Goal: Task Accomplishment & Management: Use online tool/utility

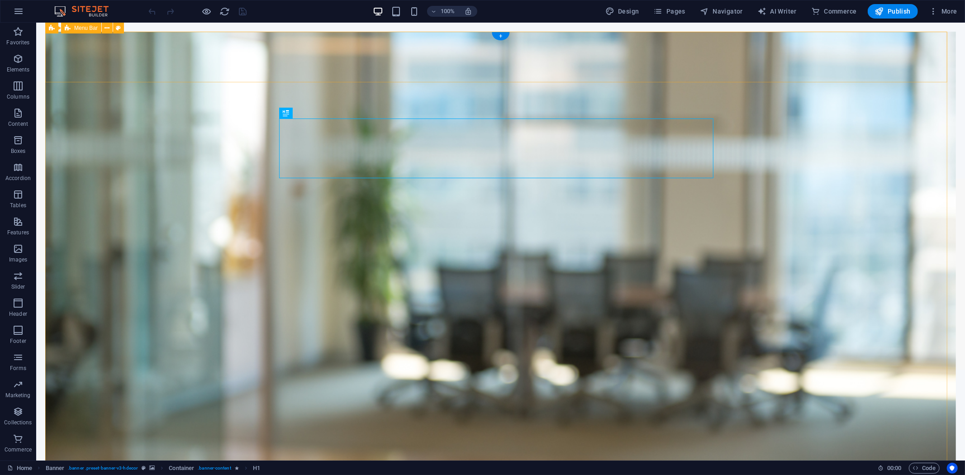
click at [24, 57] on span "Elements" at bounding box center [18, 64] width 36 height 22
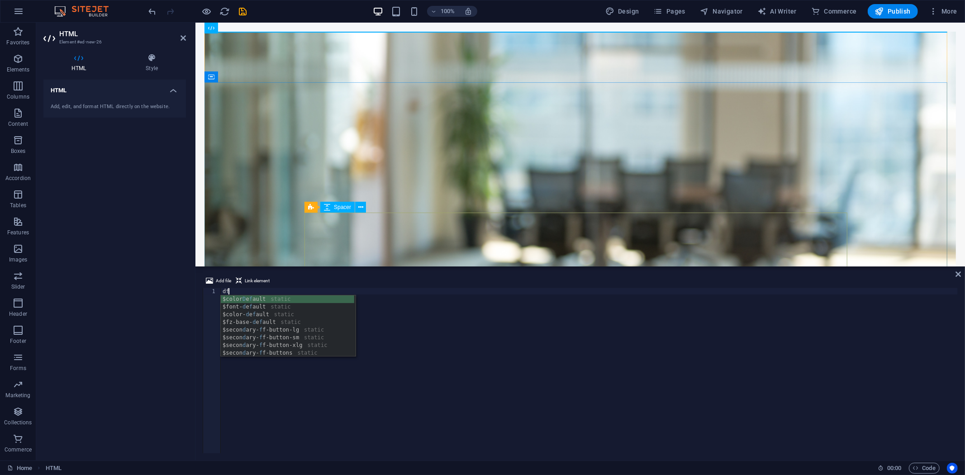
scroll to position [0, 0]
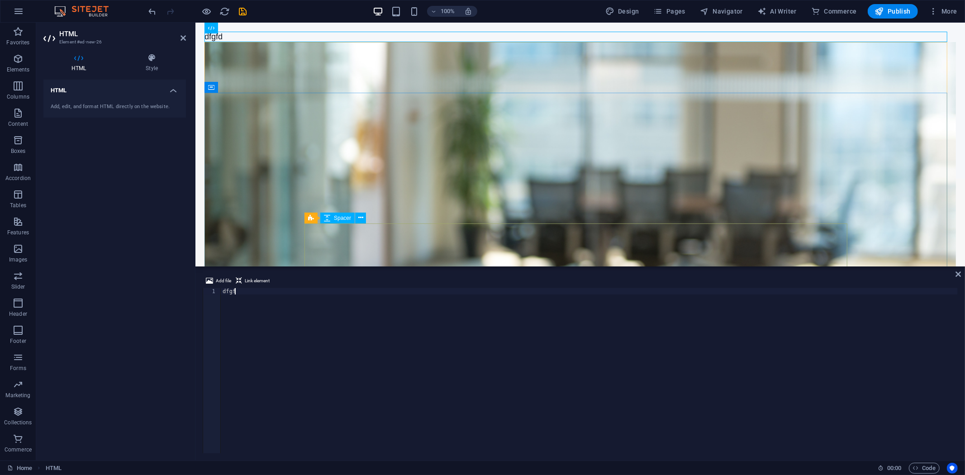
type textarea "d"
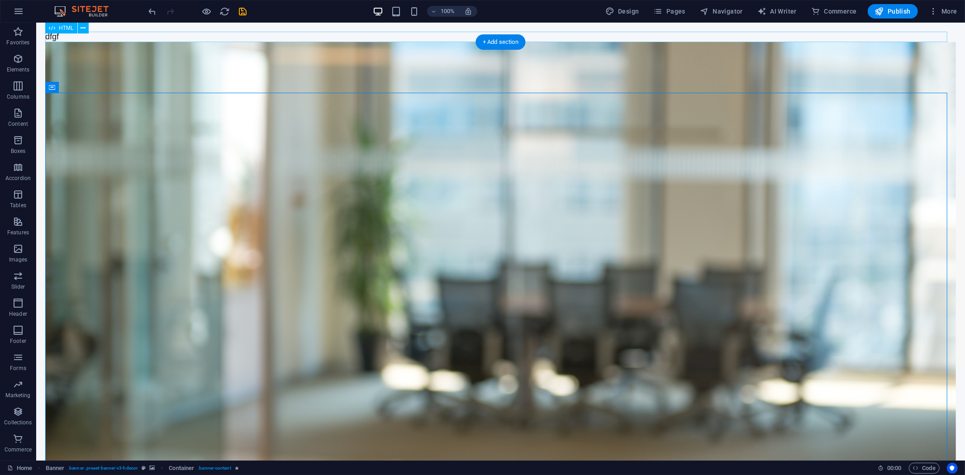
click at [292, 33] on div "dfgf" at bounding box center [500, 36] width 911 height 10
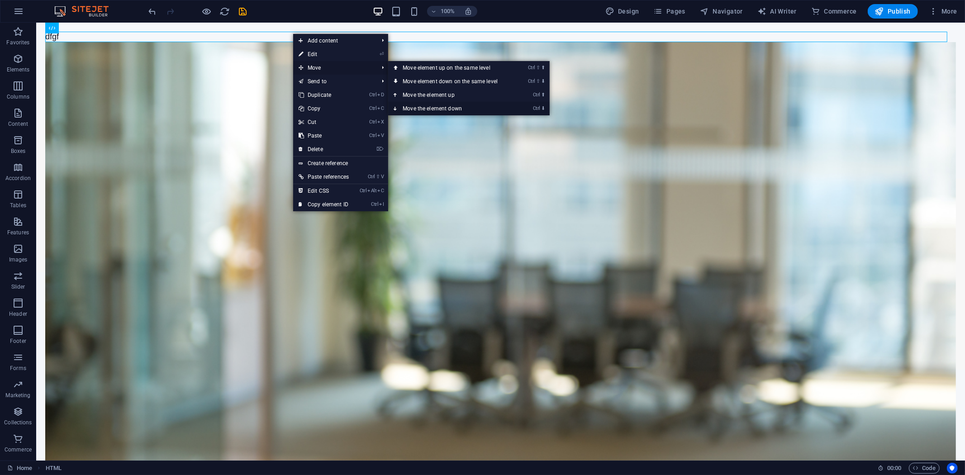
click at [414, 108] on link "Ctrl ⬇ Move the element down" at bounding box center [452, 109] width 128 height 14
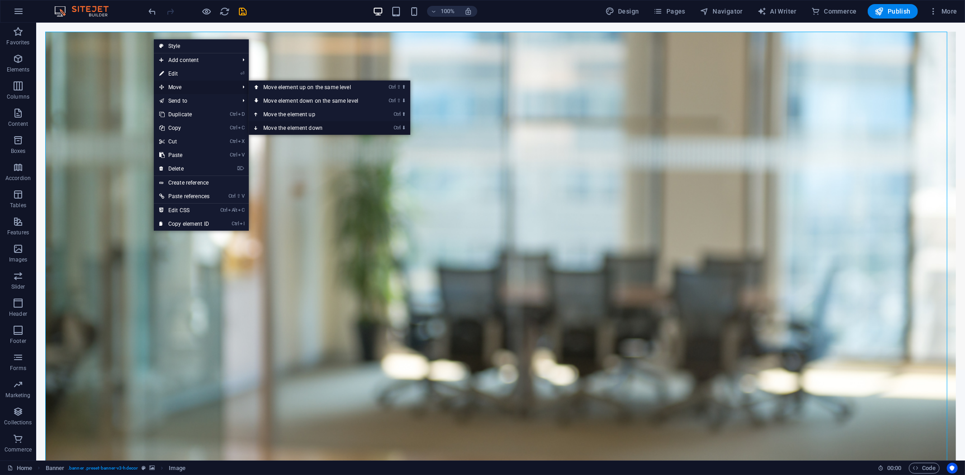
click at [273, 121] on link "Ctrl ⬇ Move the element down" at bounding box center [313, 128] width 128 height 14
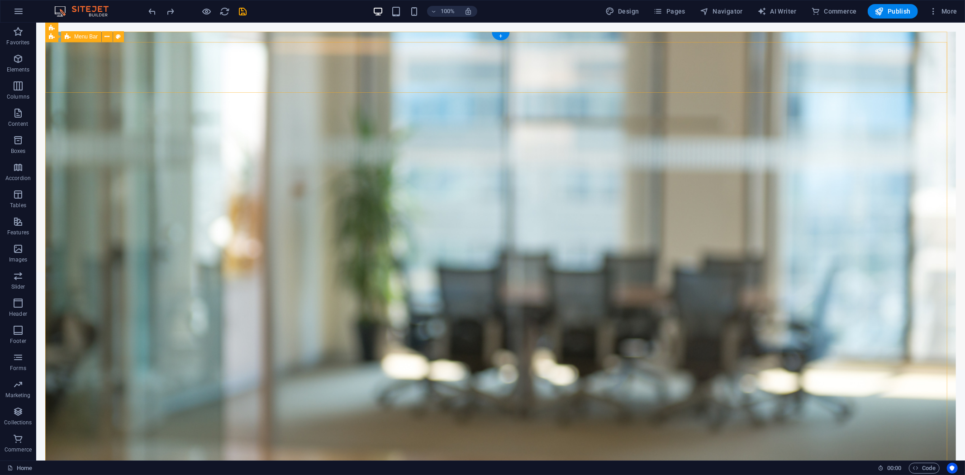
click at [147, 38] on figure at bounding box center [500, 293] width 911 height 525
select select "vh"
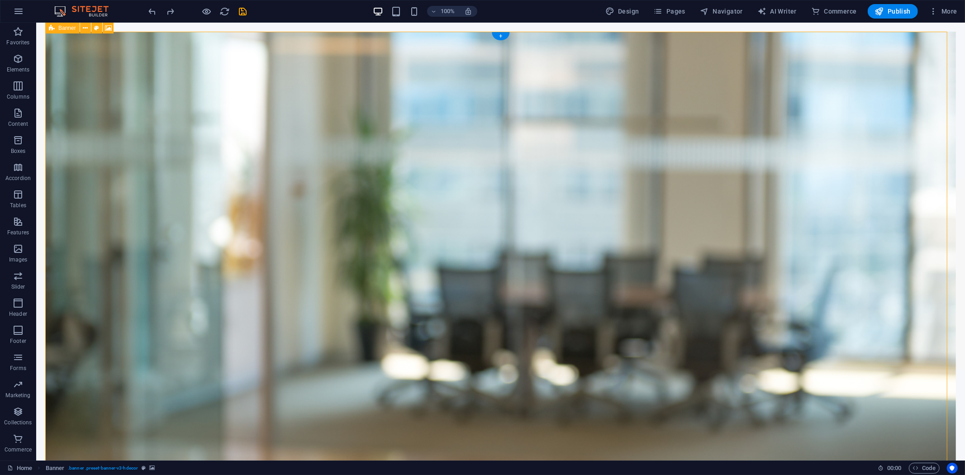
select select "header"
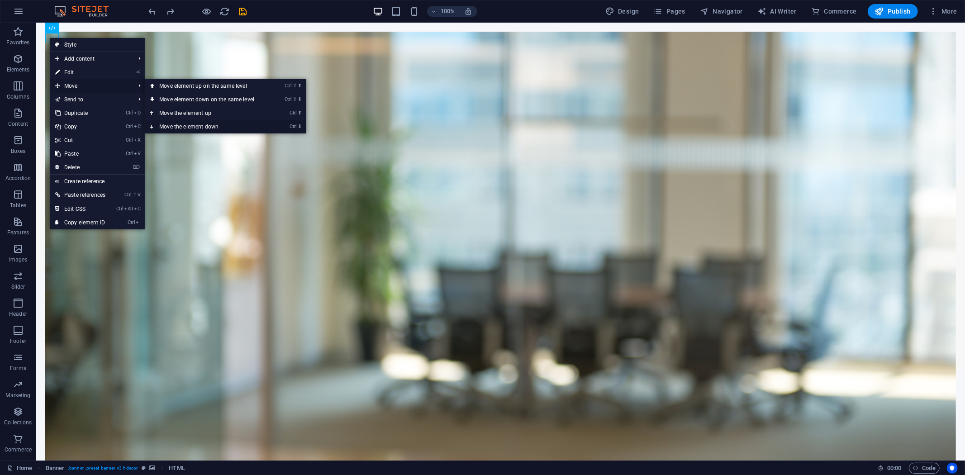
click at [175, 124] on link "Ctrl ⬇ Move the element down" at bounding box center [209, 127] width 128 height 14
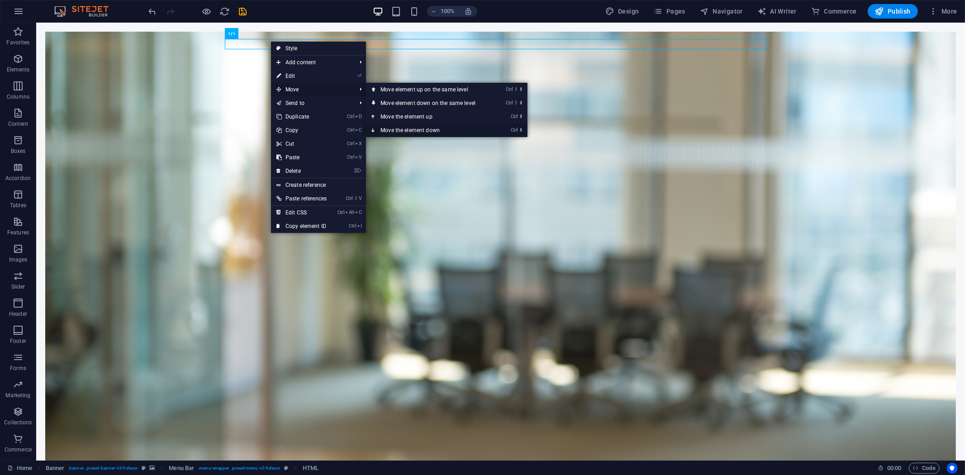
click at [401, 124] on link "Ctrl ⬇ Move the element down" at bounding box center [430, 131] width 128 height 14
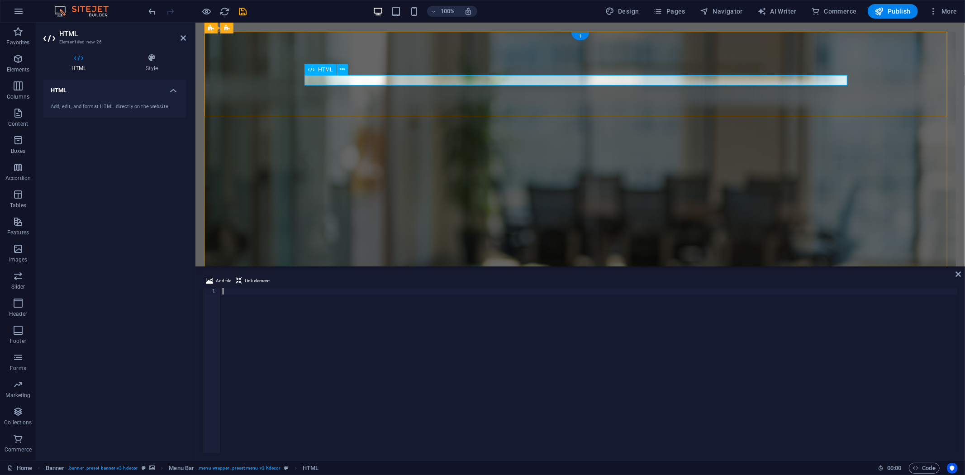
click at [380, 427] on div "dfgf" at bounding box center [580, 435] width 543 height 10
click at [272, 299] on div at bounding box center [589, 377] width 737 height 178
paste textarea "<!-- End Meta Pixel Code -->"
type textarea "<!-- End Meta Pixel Code -->"
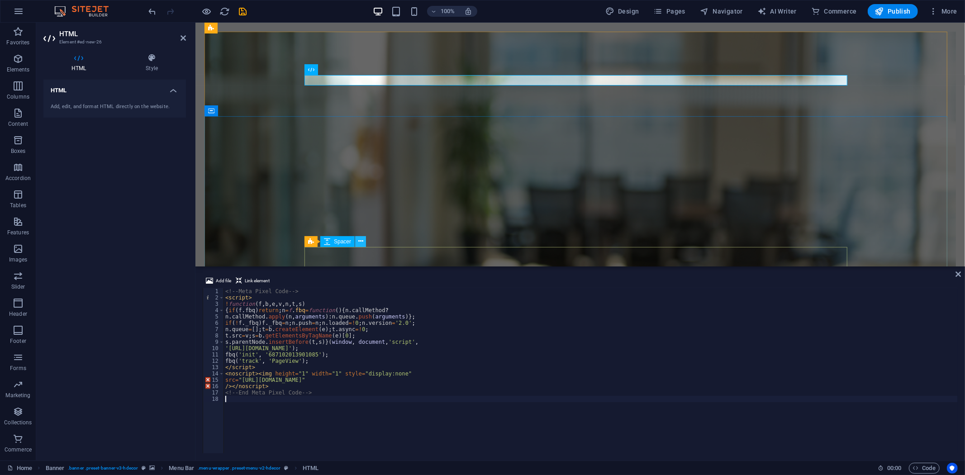
click at [363, 237] on button at bounding box center [360, 241] width 11 height 11
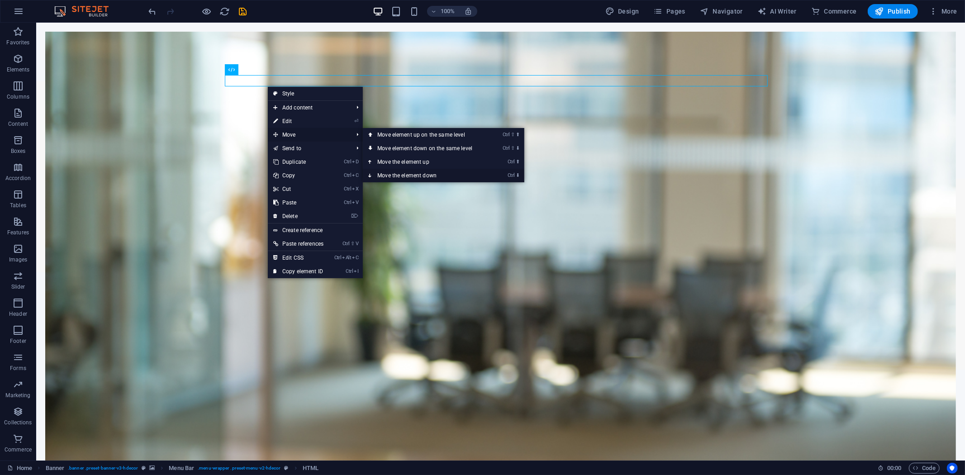
click at [406, 175] on link "Ctrl ⬇ Move the element down" at bounding box center [427, 176] width 128 height 14
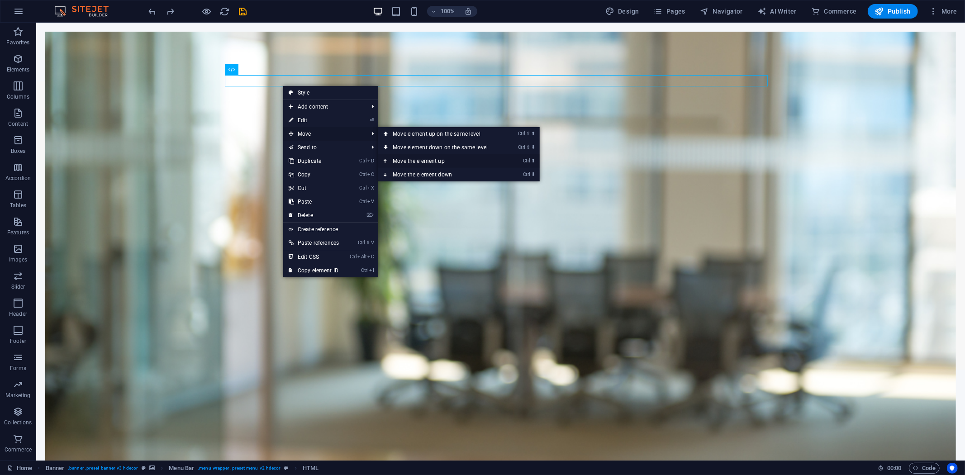
click at [410, 158] on link "Ctrl ⬆ Move the element up" at bounding box center [442, 161] width 128 height 14
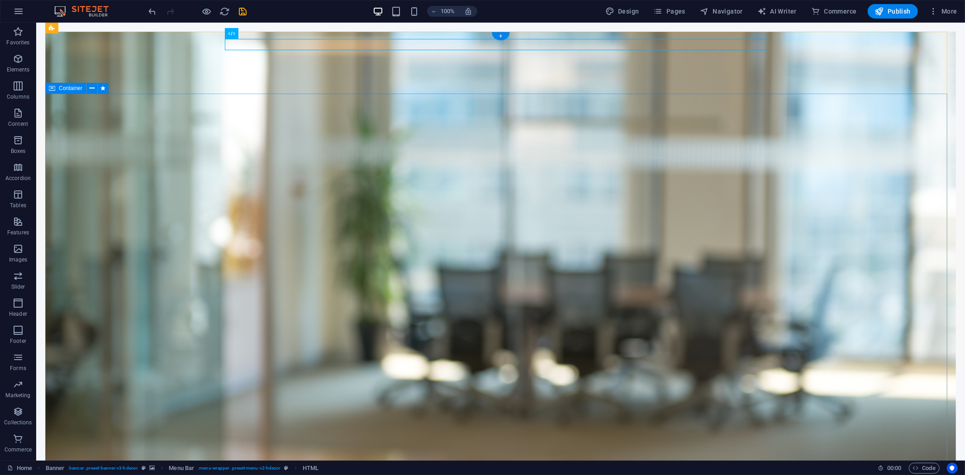
drag, startPoint x: 264, startPoint y: 44, endPoint x: 512, endPoint y: 74, distance: 249.4
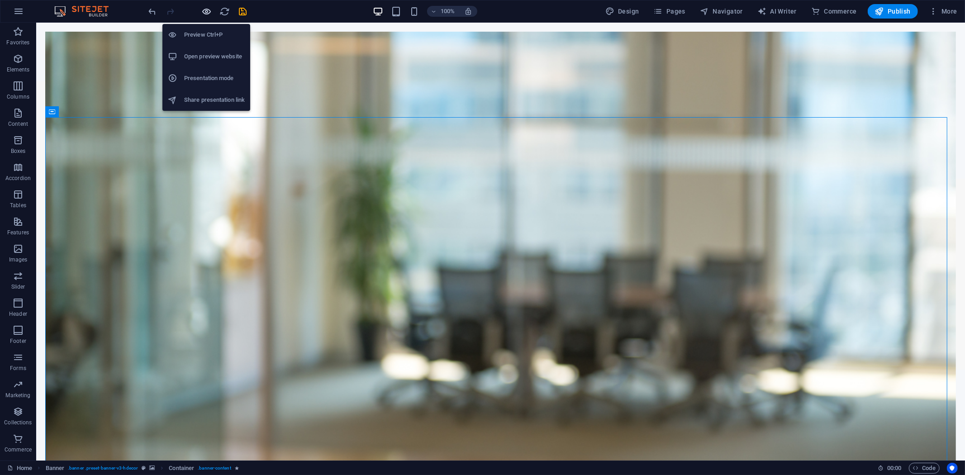
click at [205, 8] on icon "button" at bounding box center [207, 11] width 10 height 10
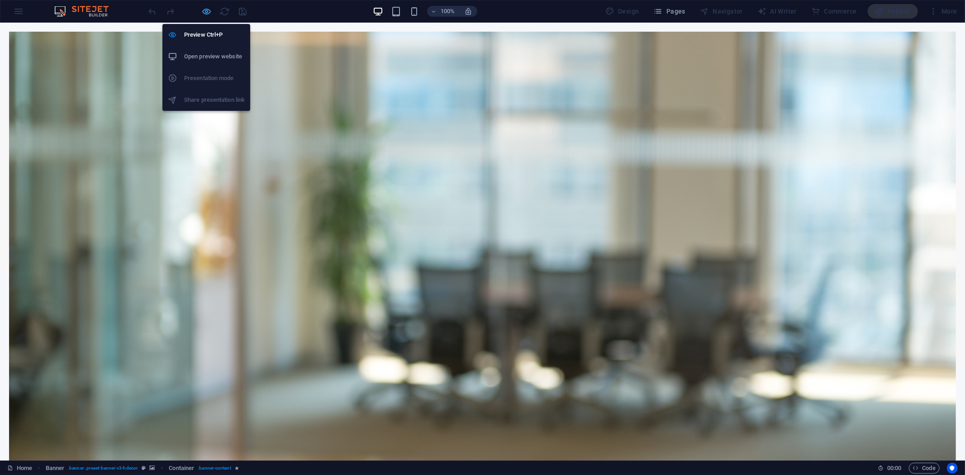
click at [207, 8] on icon "button" at bounding box center [207, 11] width 10 height 10
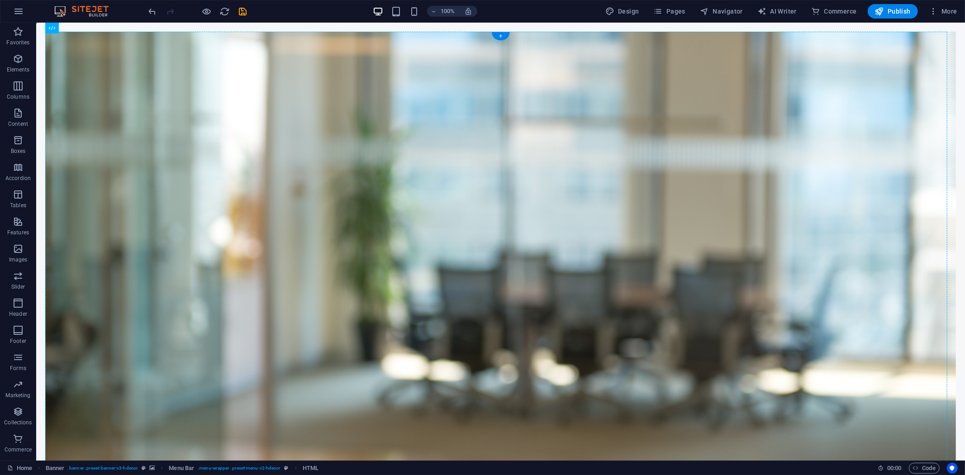
drag, startPoint x: 282, startPoint y: 81, endPoint x: 285, endPoint y: 60, distance: 21.5
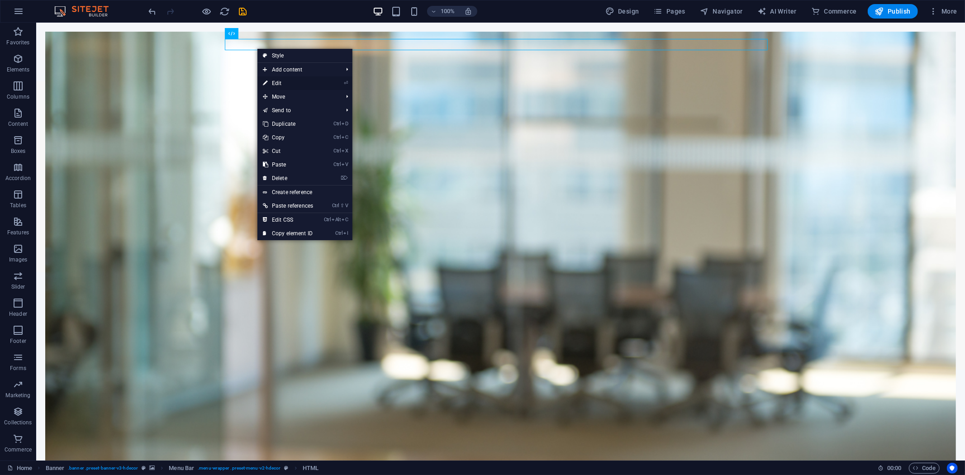
click at [290, 79] on link "⏎ Edit" at bounding box center [288, 83] width 61 height 14
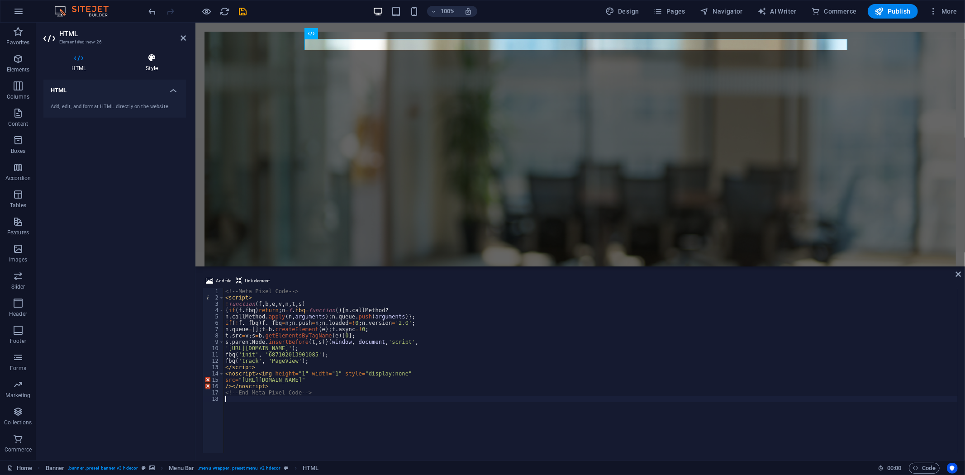
click at [150, 57] on icon at bounding box center [152, 57] width 68 height 9
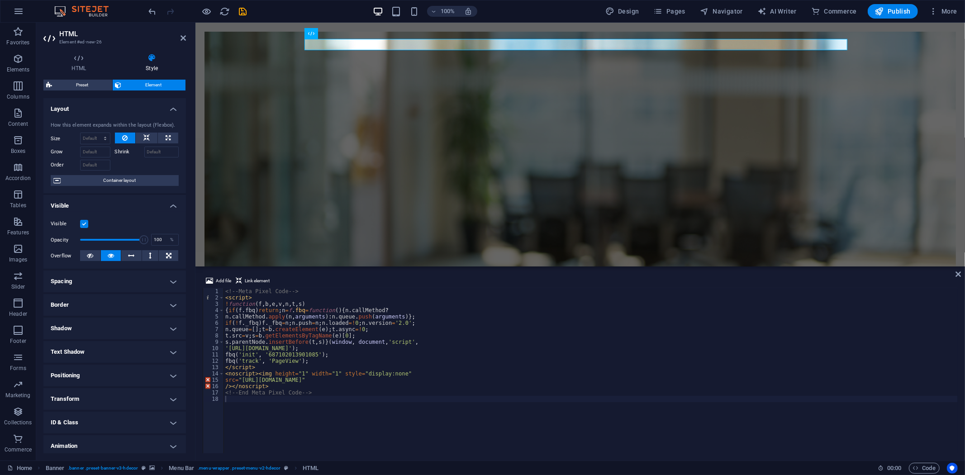
click at [82, 223] on label at bounding box center [84, 224] width 8 height 8
click at [0, 0] on input "Visible" at bounding box center [0, 0] width 0 height 0
click at [86, 223] on label at bounding box center [84, 224] width 8 height 8
click at [0, 0] on input "Visible" at bounding box center [0, 0] width 0 height 0
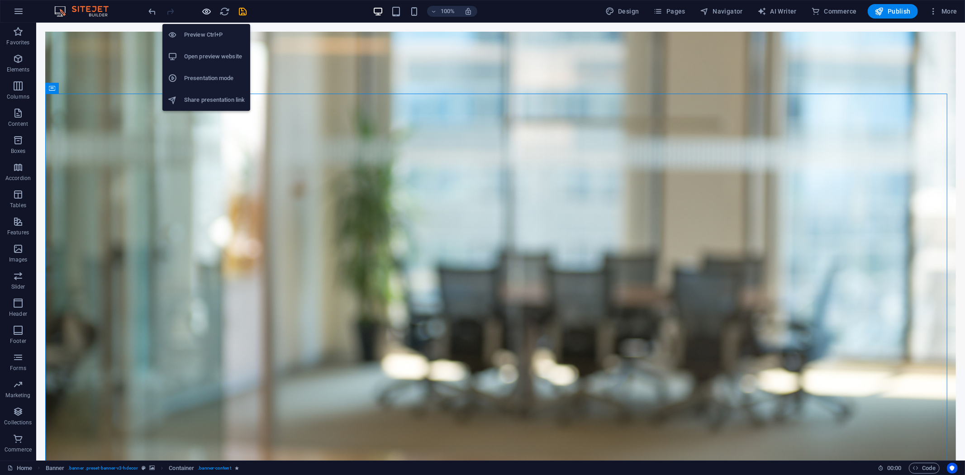
click at [202, 12] on icon "button" at bounding box center [207, 11] width 10 height 10
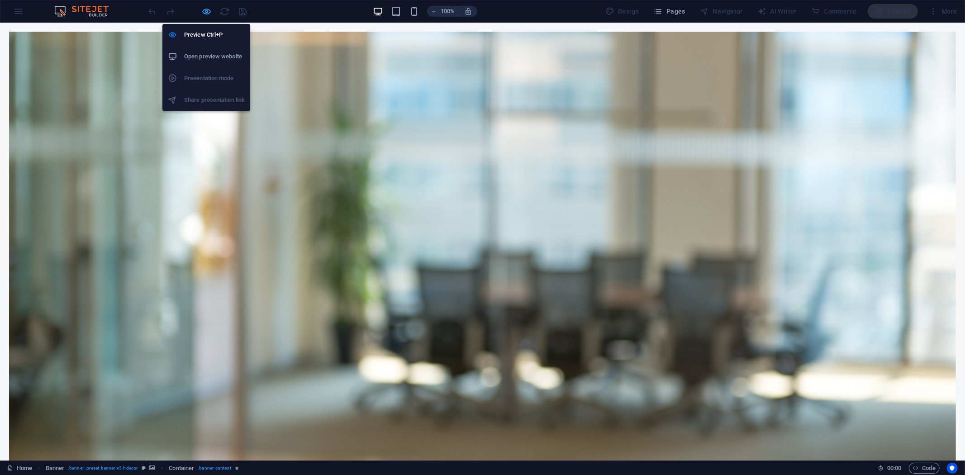
click at [202, 14] on icon "button" at bounding box center [207, 11] width 10 height 10
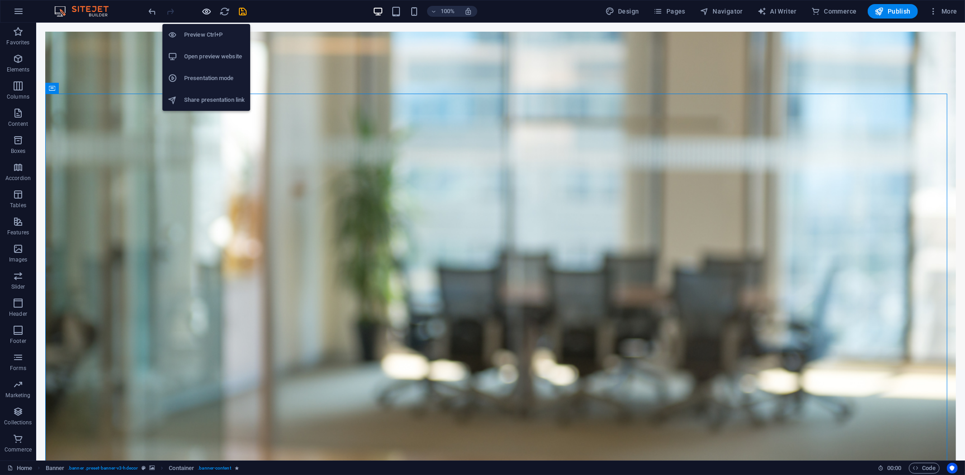
click at [211, 9] on icon "button" at bounding box center [207, 11] width 10 height 10
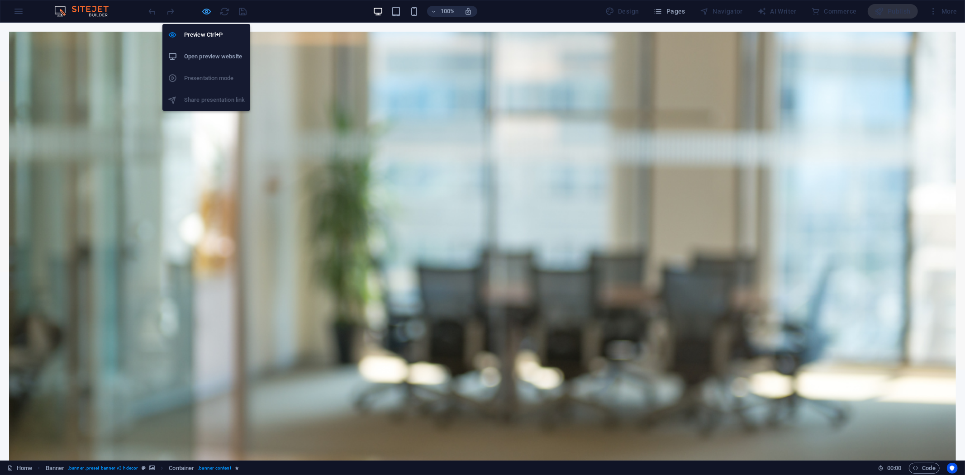
click at [211, 9] on icon "button" at bounding box center [207, 11] width 10 height 10
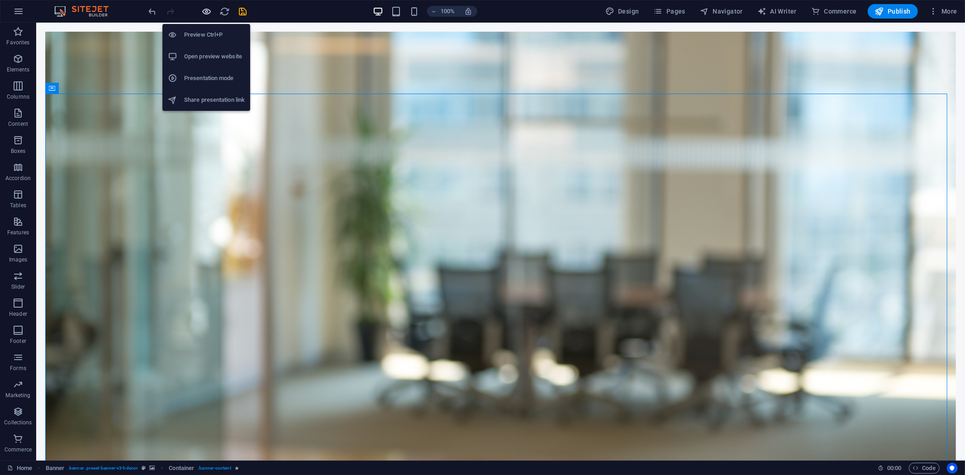
click at [211, 9] on icon "button" at bounding box center [207, 11] width 10 height 10
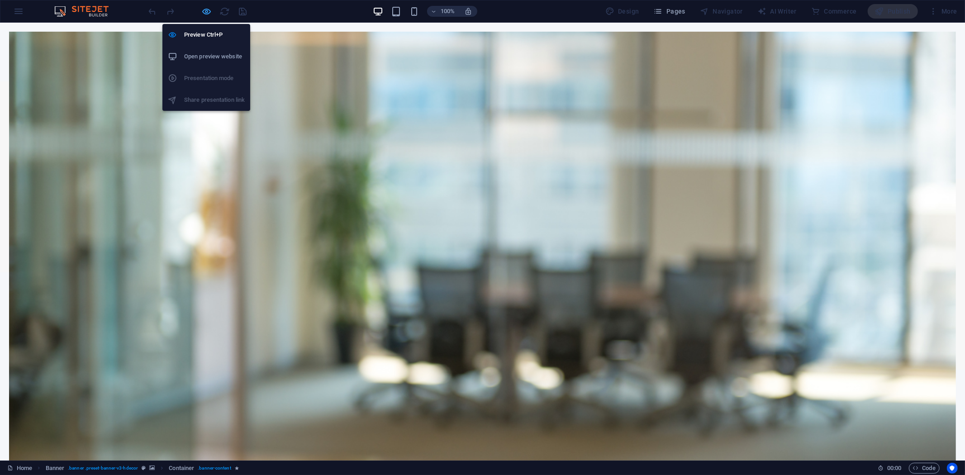
click at [209, 12] on icon "button" at bounding box center [207, 11] width 10 height 10
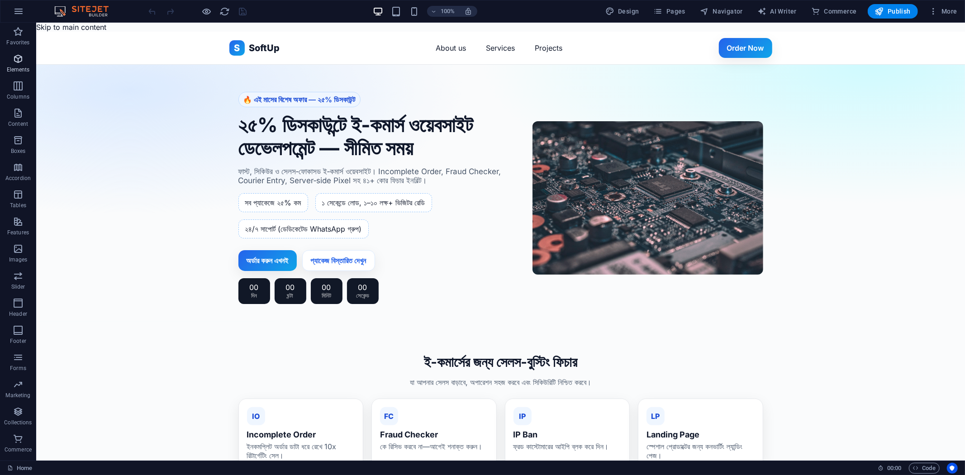
click at [20, 66] on p "Elements" at bounding box center [18, 69] width 23 height 7
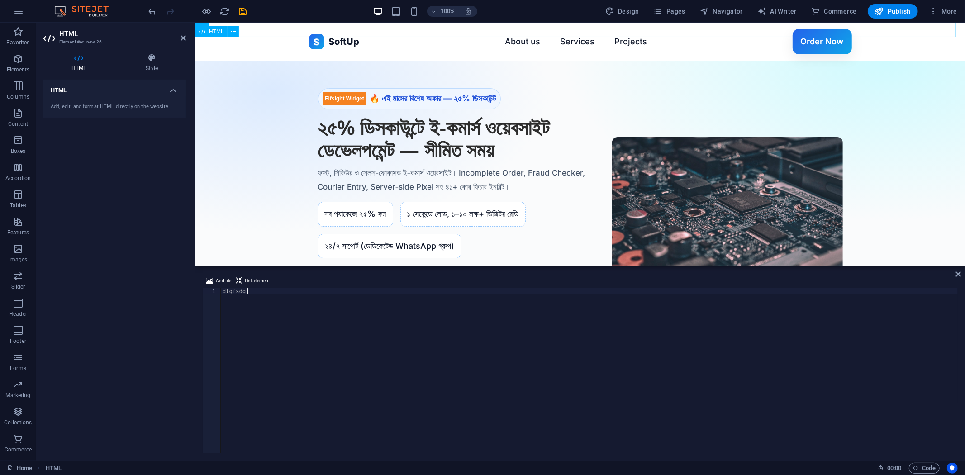
scroll to position [0, 1]
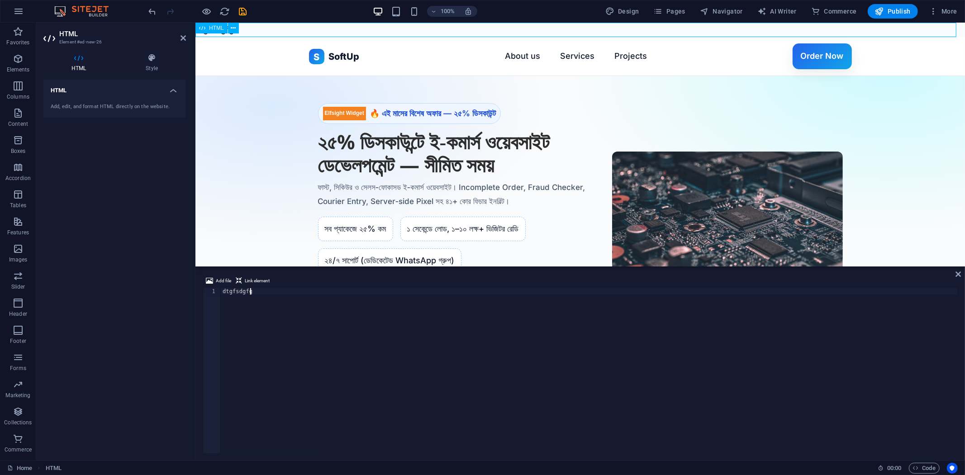
type textarea "dtgfsdgfg"
click at [403, 30] on div "dtgfsdgfg" at bounding box center [580, 29] width 770 height 14
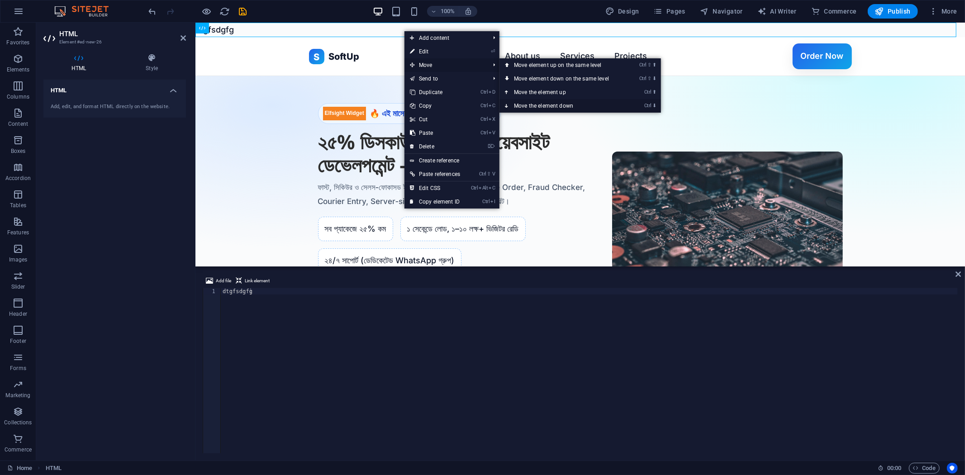
click at [525, 100] on link "Ctrl ⬇ Move the element down" at bounding box center [564, 106] width 128 height 14
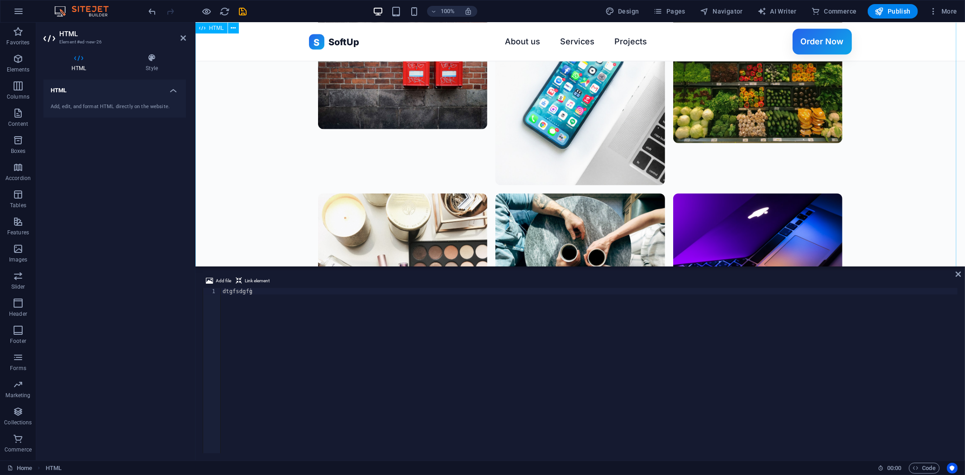
scroll to position [2071, 0]
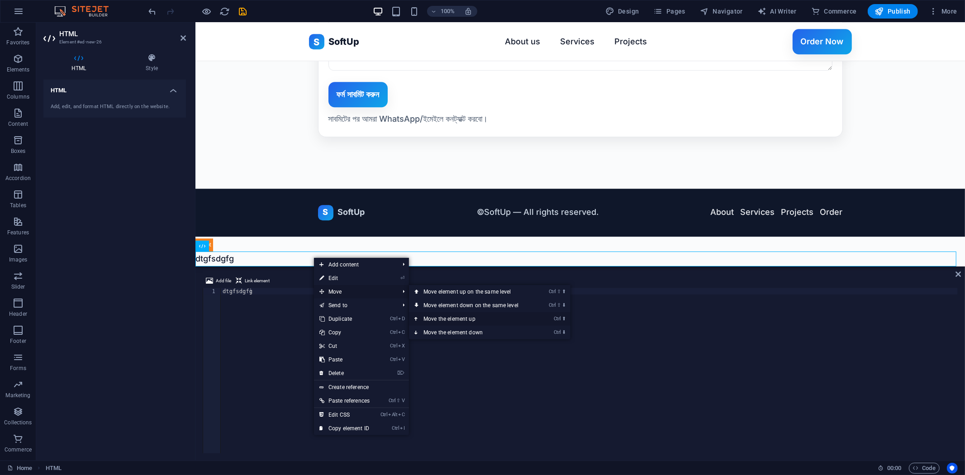
click at [451, 315] on link "Ctrl ⬆ Move the element up" at bounding box center [473, 319] width 128 height 14
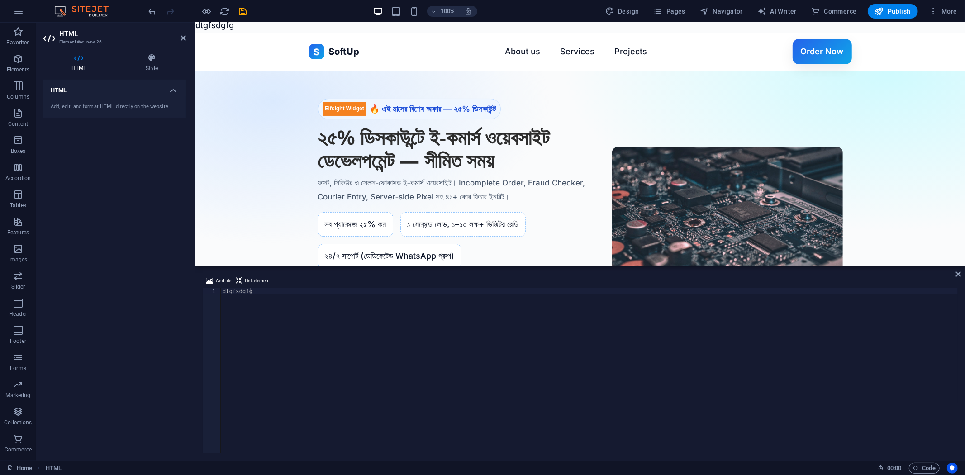
scroll to position [0, 0]
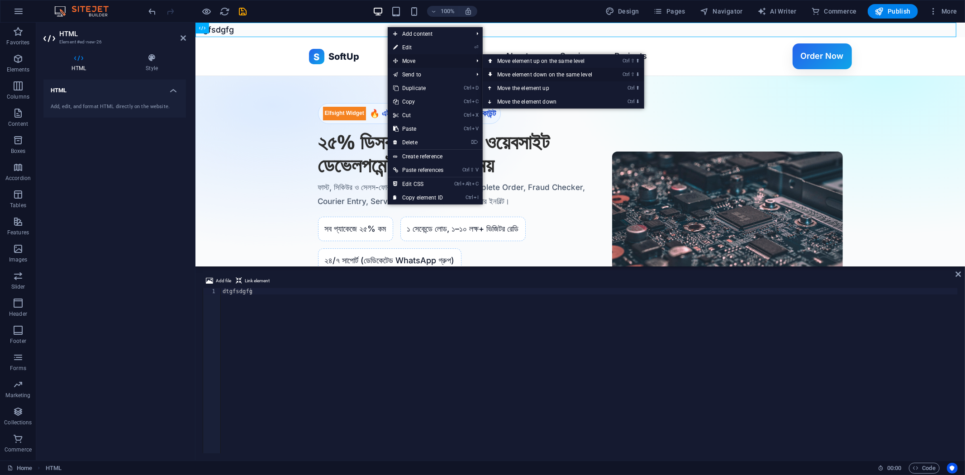
click at [513, 75] on link "Ctrl ⇧ ⬇ Move element down on the same level" at bounding box center [547, 75] width 128 height 14
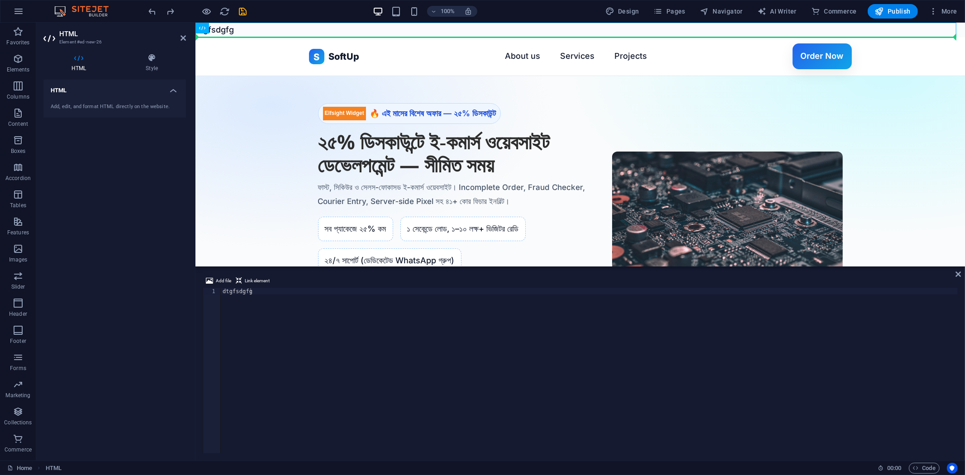
drag, startPoint x: 268, startPoint y: 29, endPoint x: 399, endPoint y: 61, distance: 134.7
drag, startPoint x: 336, startPoint y: 32, endPoint x: 305, endPoint y: 156, distance: 127.2
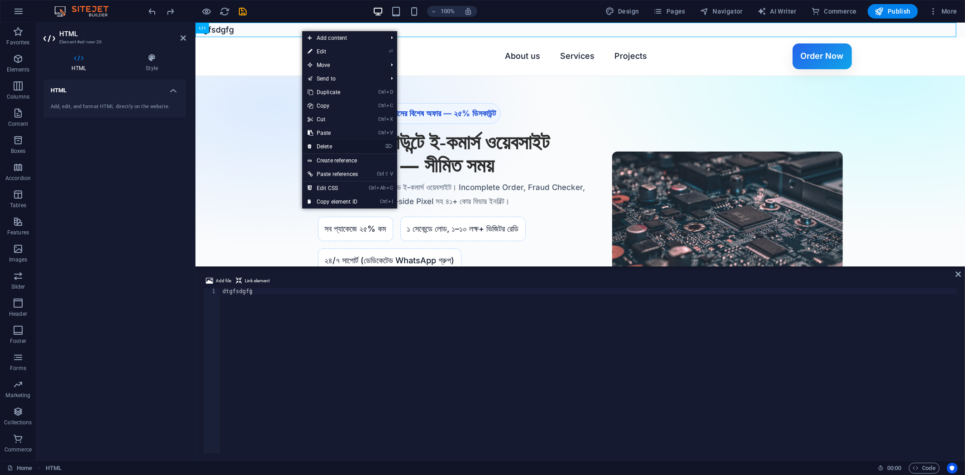
click at [322, 144] on link "⌦ Delete" at bounding box center [332, 147] width 61 height 14
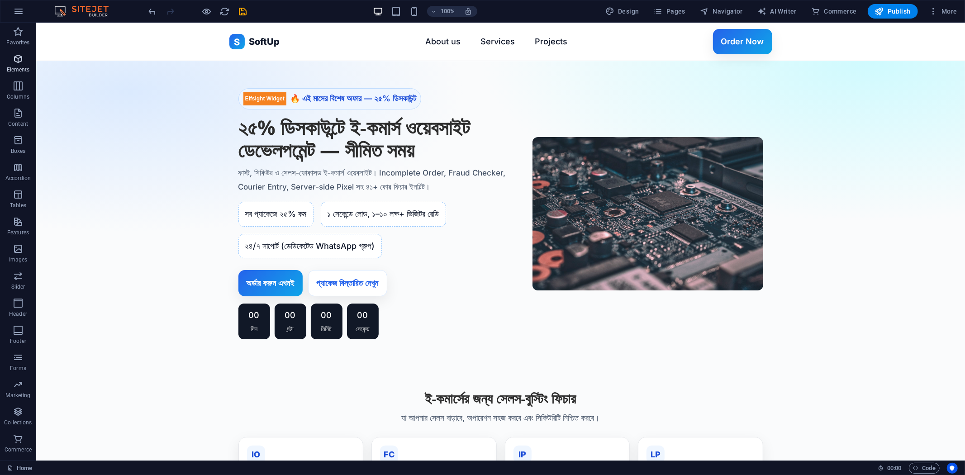
click at [19, 70] on p "Elements" at bounding box center [18, 69] width 23 height 7
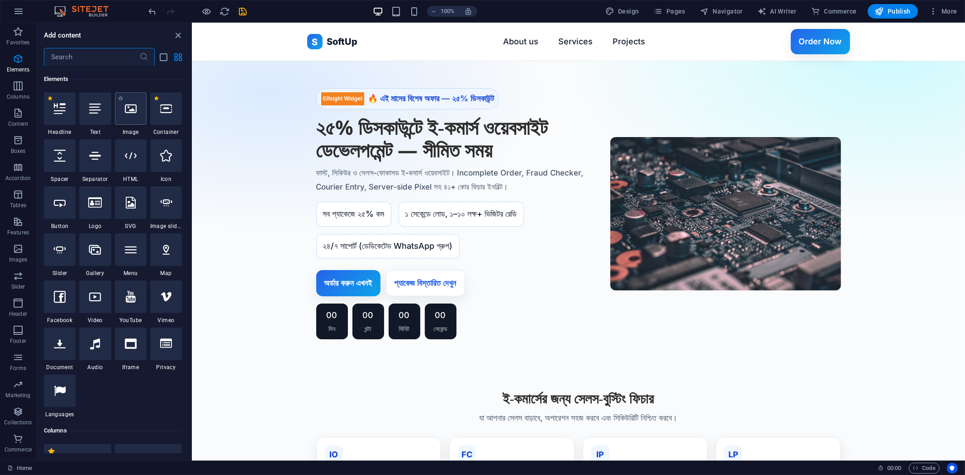
scroll to position [96, 0]
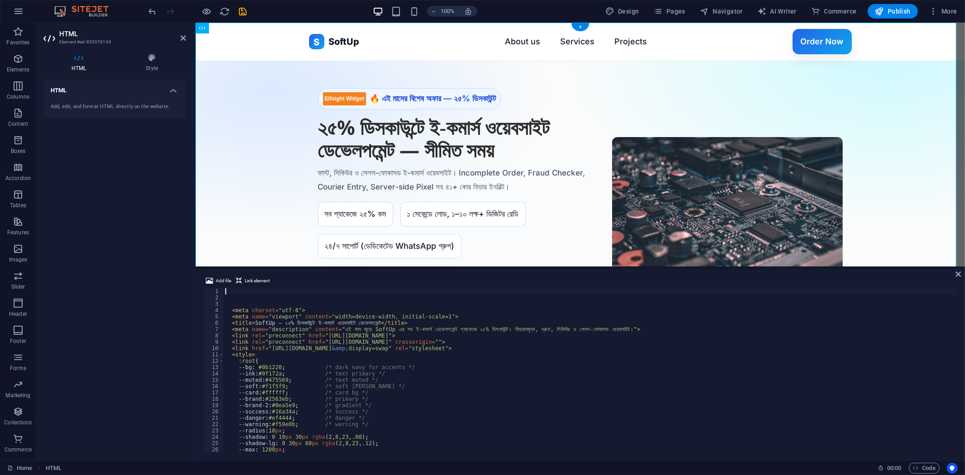
click at [313, 287] on div "Add file Link element" at bounding box center [580, 282] width 755 height 13
click at [281, 291] on div "< meta charset = "utf-8" > < meta name = "viewport" content = "width=device-wid…" at bounding box center [590, 377] width 733 height 178
paste textarea "EAAY2YzeS7K0BPYDbZB9F6utaXHSQcxCpPMqBeZCcoICYLYfacol9Xo67p2Y7RUP1NNtpZBaP4qLcZC…"
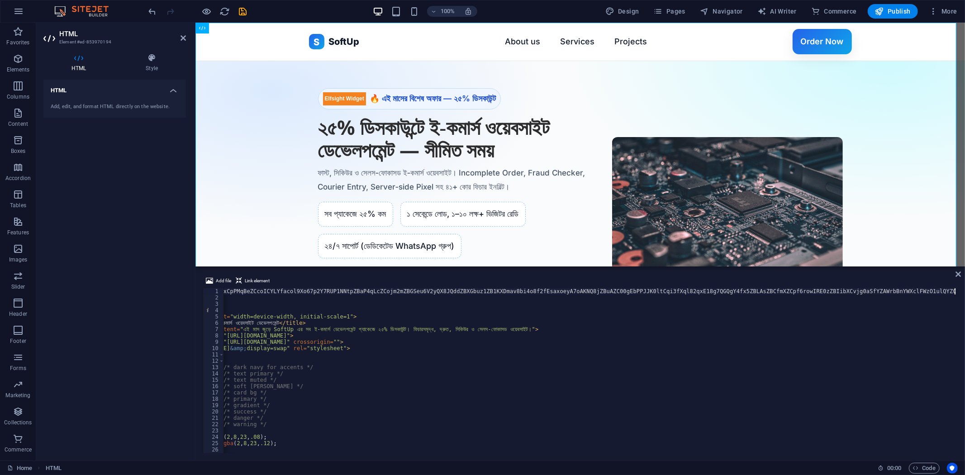
scroll to position [0, 101]
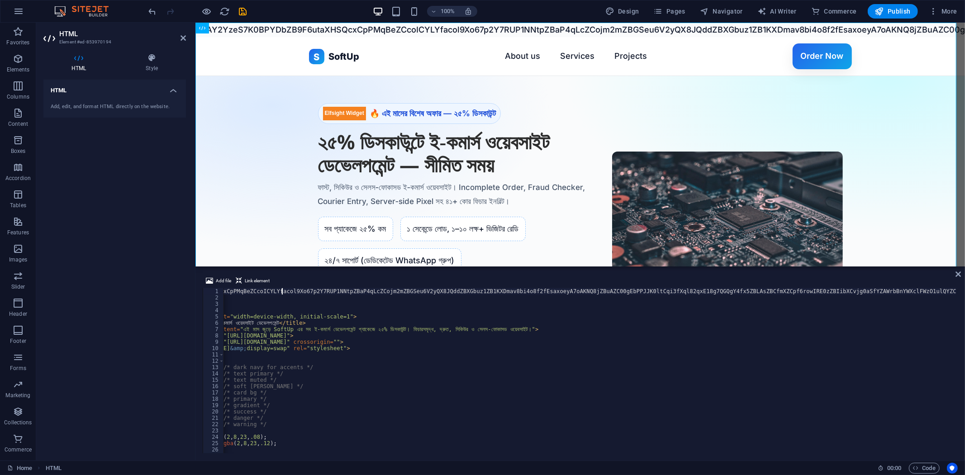
click at [281, 291] on div "EAAY2YzeS7K0BPYDbZB9F6utaXHSQcxCpPMqBeZCcoICYLYfacol9Xo67p2Y7RUP1NNtpZBaP4qLcZC…" at bounding box center [539, 376] width 835 height 177
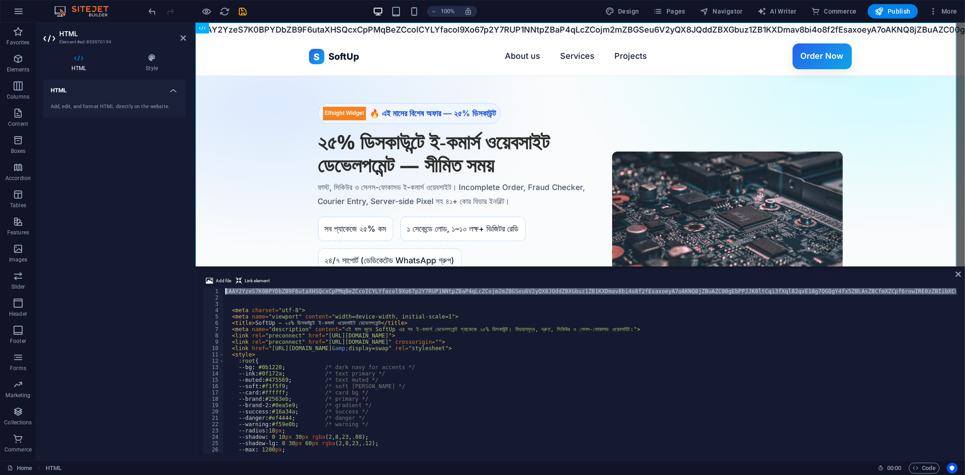
click at [281, 291] on div "EAAY2YzeS7K0BPYDbZB9F6utaXHSQcxCpPMqBeZCcoICYLYfacol9Xo67p2Y7RUP1NNtpZBaP4qLcZC…" at bounding box center [641, 376] width 835 height 177
type textarea "EAAY2YzeS7K0BPYDbZB9F6utaXHSQcxCpPMqBeZCcoICYLYfacol9Xo67p2Y7RUP1NNtpZBaP4qLcZC…"
paste textarea
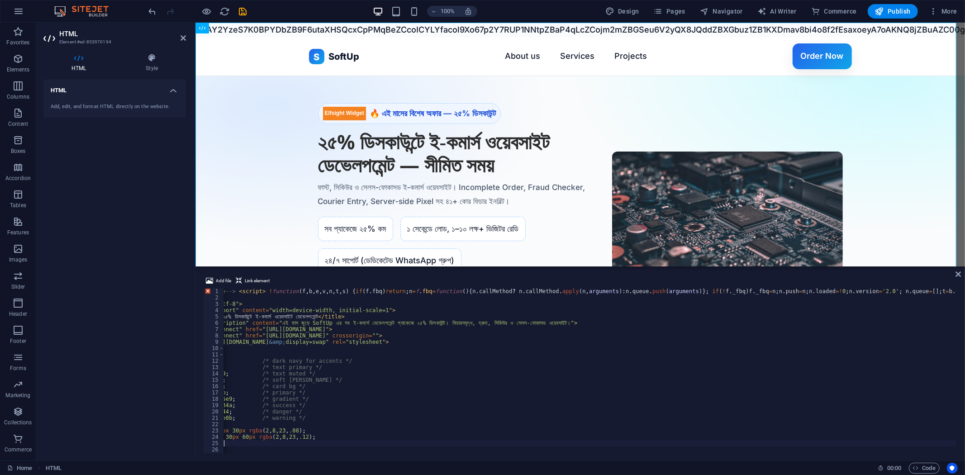
scroll to position [0, 16]
drag, startPoint x: 793, startPoint y: 447, endPoint x: 781, endPoint y: 448, distance: 12.3
type textarea "--max: 1200px; }"
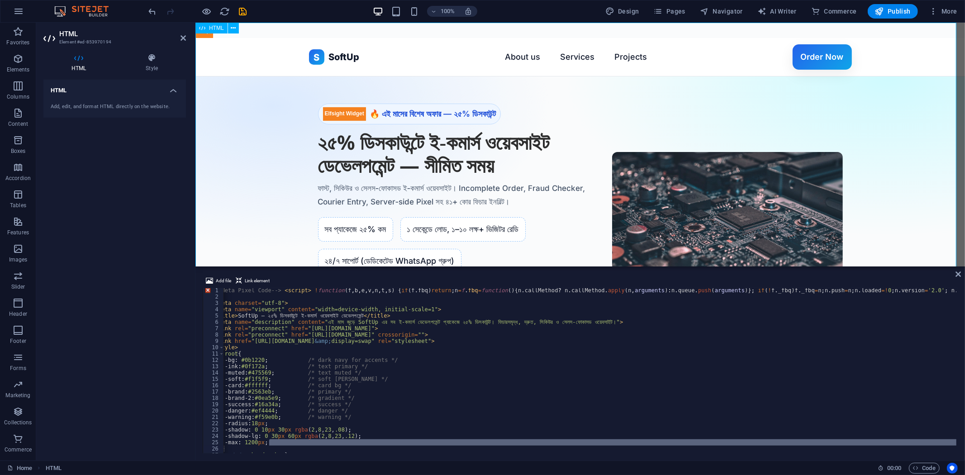
click at [181, 41] on icon at bounding box center [183, 37] width 5 height 7
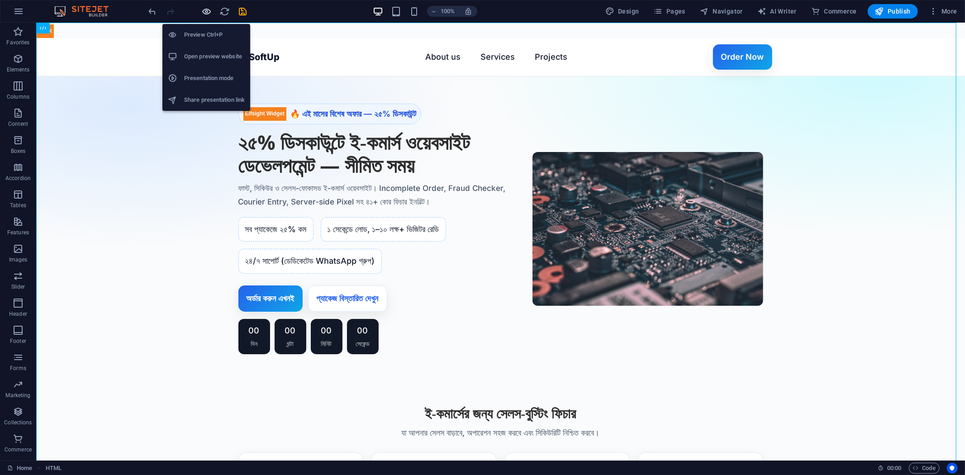
click at [208, 8] on icon "button" at bounding box center [207, 11] width 10 height 10
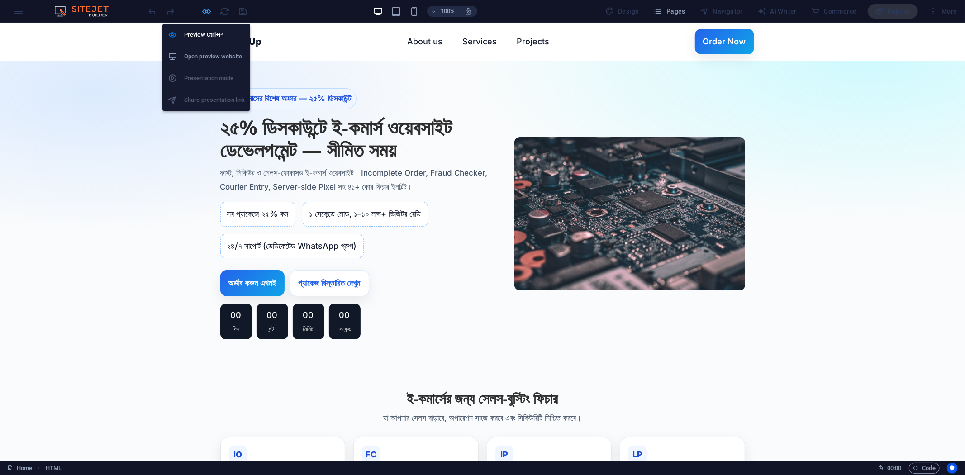
click at [205, 13] on icon "button" at bounding box center [207, 11] width 10 height 10
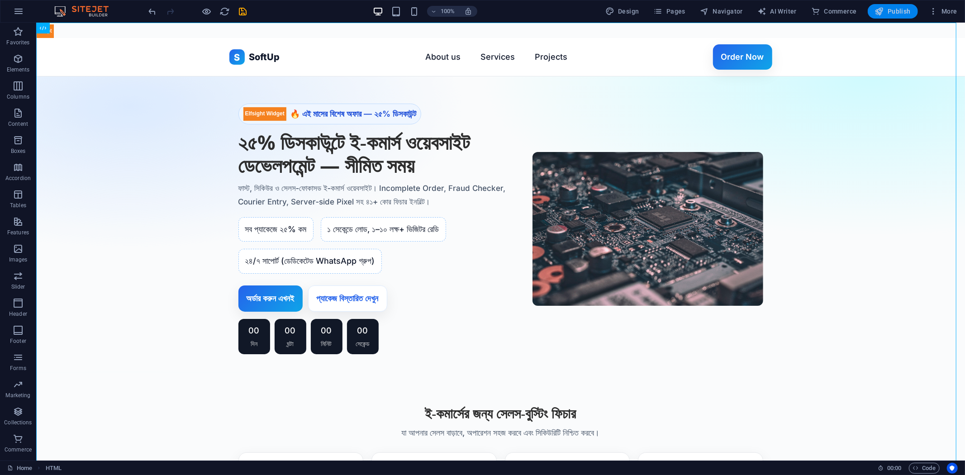
click at [895, 13] on span "Publish" at bounding box center [893, 11] width 36 height 9
